Goal: Task Accomplishment & Management: Manage account settings

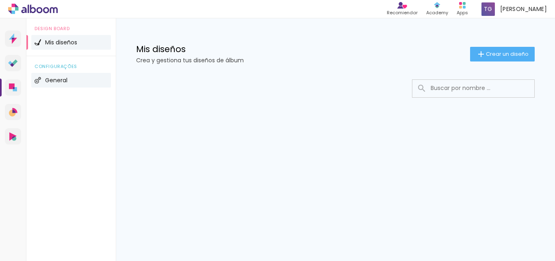
click at [53, 78] on span "General" at bounding box center [56, 80] width 22 height 6
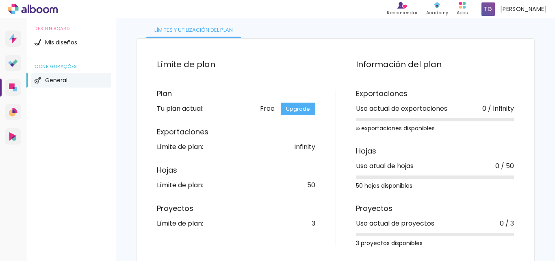
scroll to position [57, 0]
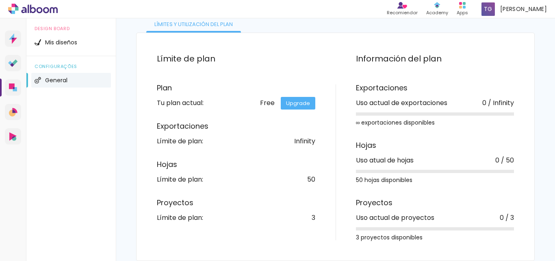
click at [301, 100] on link "Upgrade" at bounding box center [298, 103] width 35 height 13
